Goal: Information Seeking & Learning: Learn about a topic

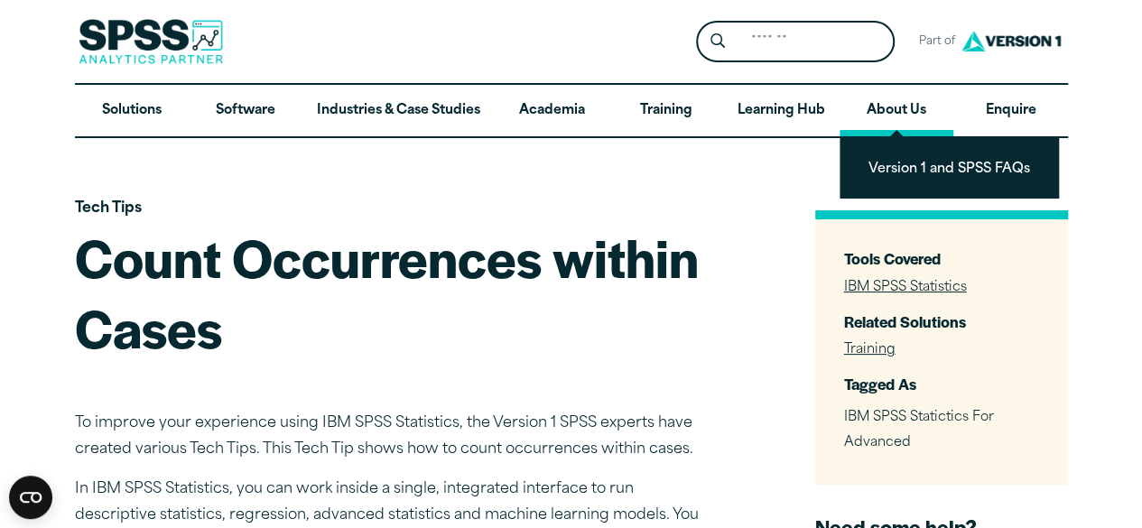
click at [890, 107] on link "About Us" at bounding box center [897, 111] width 114 height 52
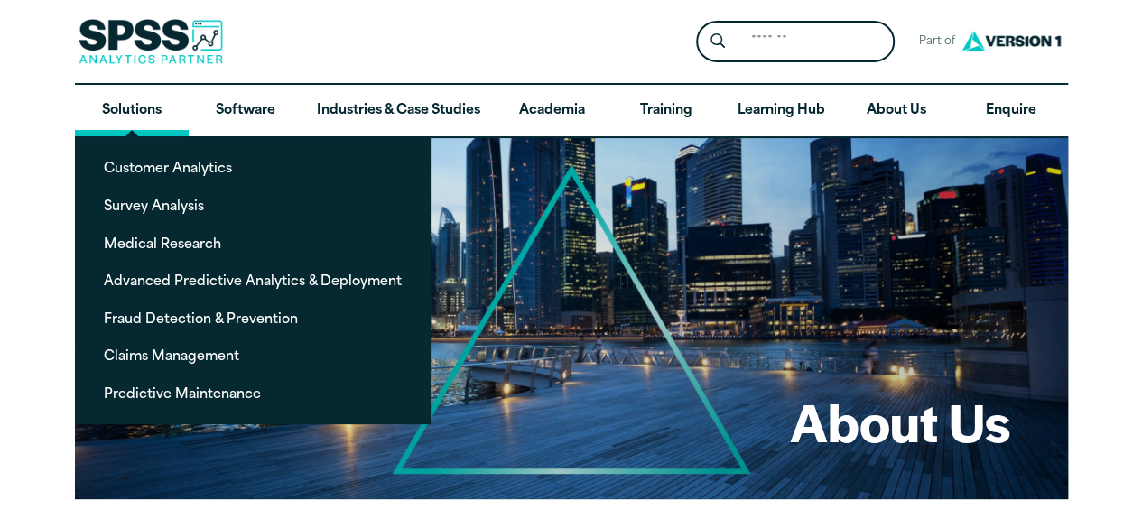
click at [127, 109] on link "Solutions" at bounding box center [132, 111] width 114 height 52
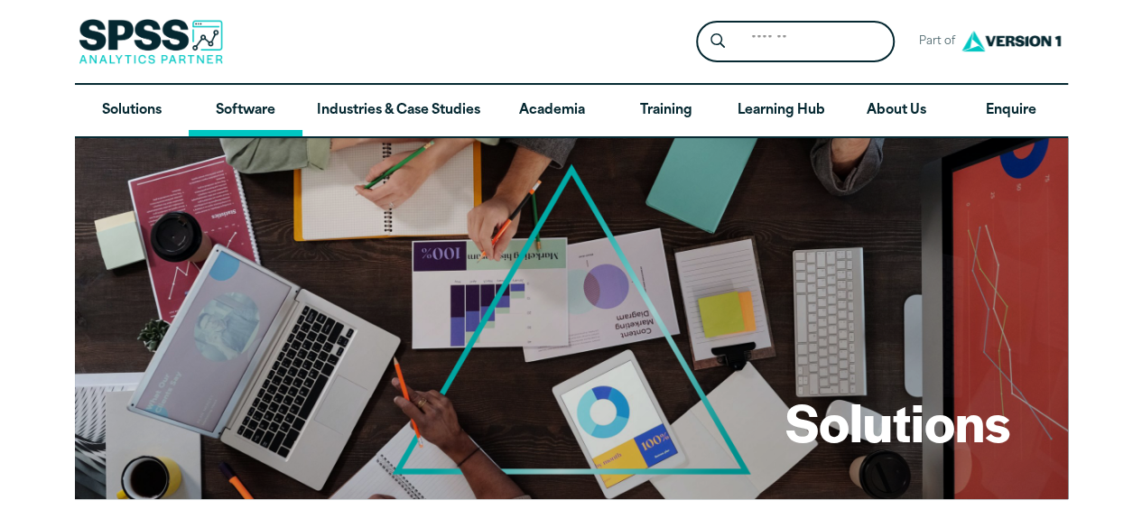
click at [229, 100] on link "Software" at bounding box center [246, 111] width 114 height 52
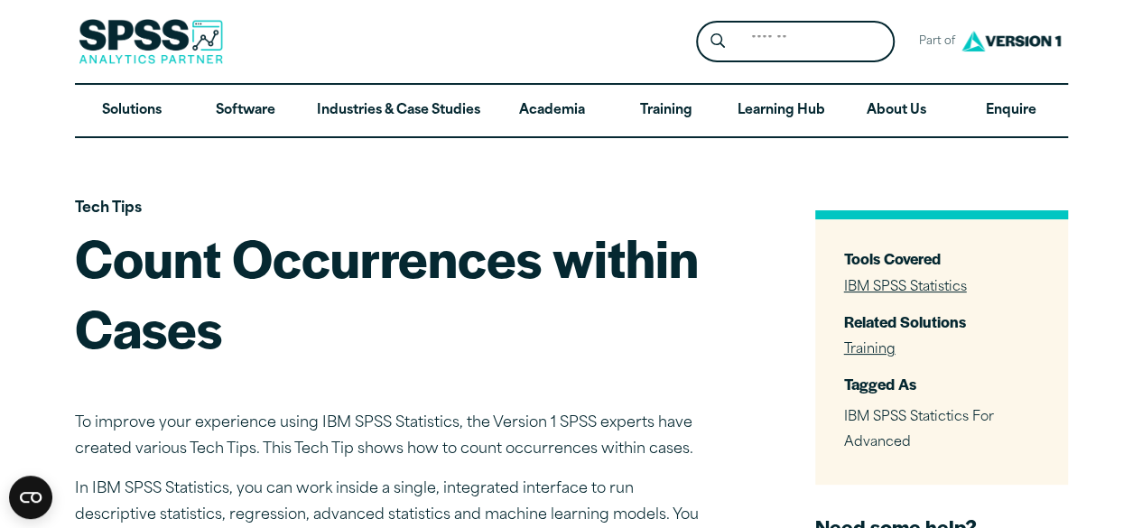
drag, startPoint x: 1056, startPoint y: 3, endPoint x: 88, endPoint y: 254, distance: 999.9
click at [88, 254] on h1 "Count Occurrences within Cases" at bounding box center [391, 292] width 632 height 140
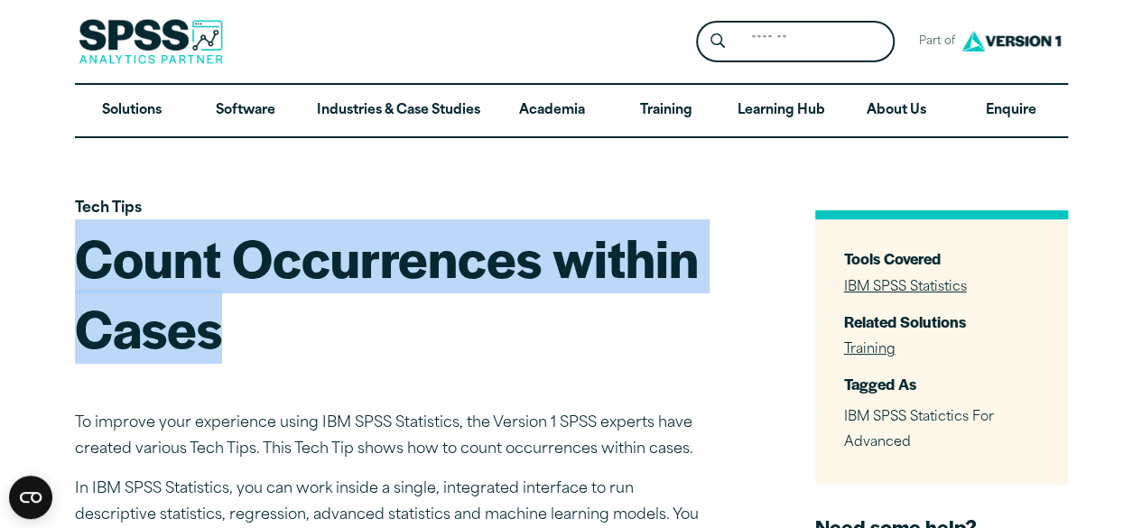
drag, startPoint x: 79, startPoint y: 266, endPoint x: 231, endPoint y: 349, distance: 173.3
click at [231, 349] on h1 "Count Occurrences within Cases" at bounding box center [391, 292] width 632 height 140
copy h1 "Count Occurrences within Cases"
